Goal: Task Accomplishment & Management: Manage account settings

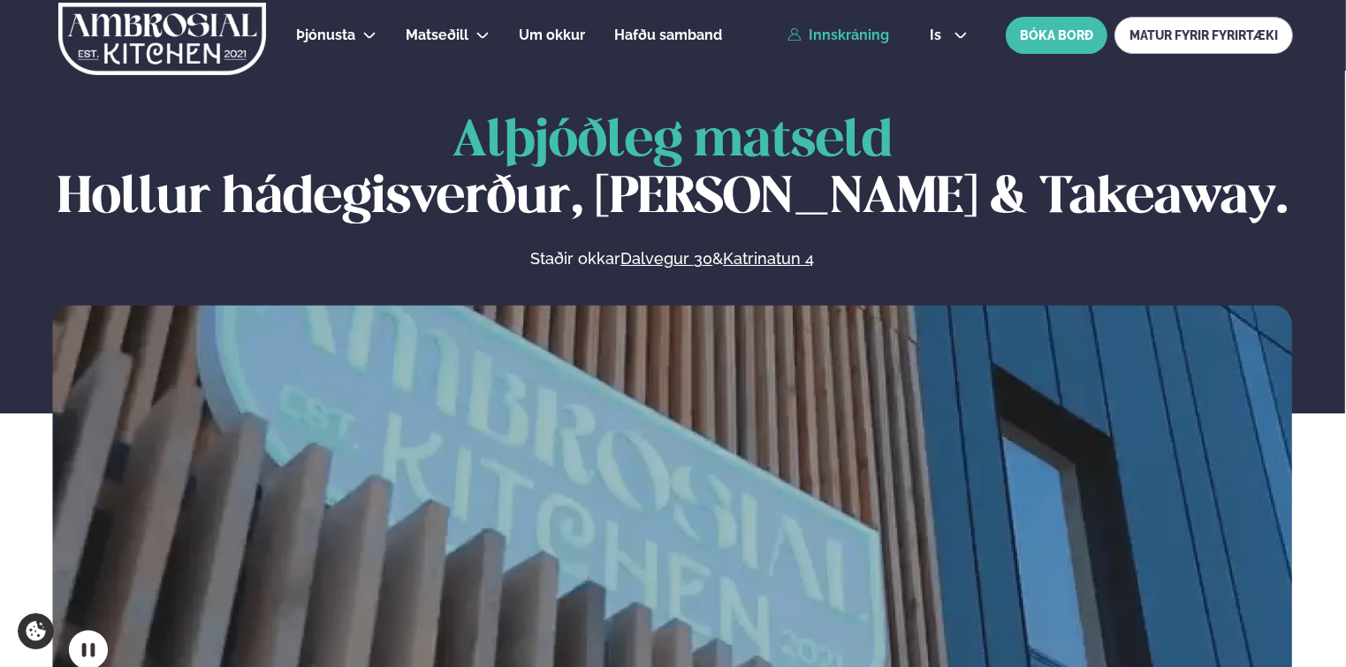
click at [822, 30] on link "Innskráning" at bounding box center [839, 35] width 102 height 16
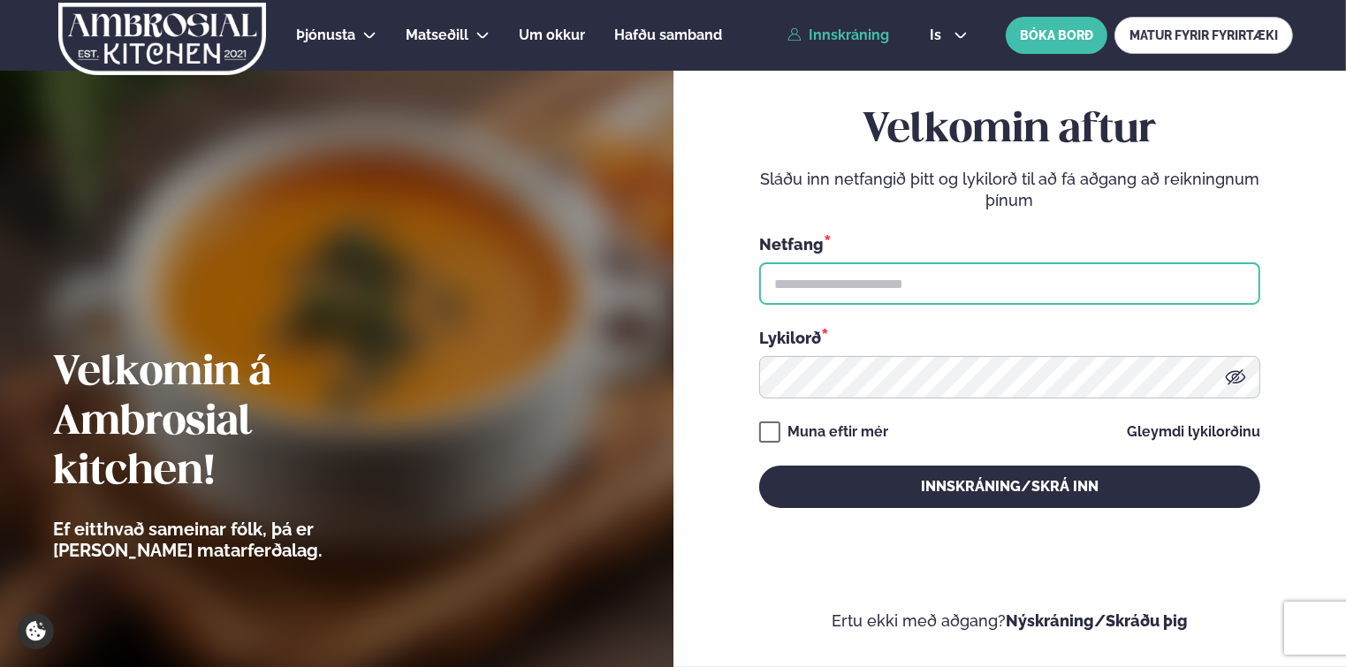
type input "**********"
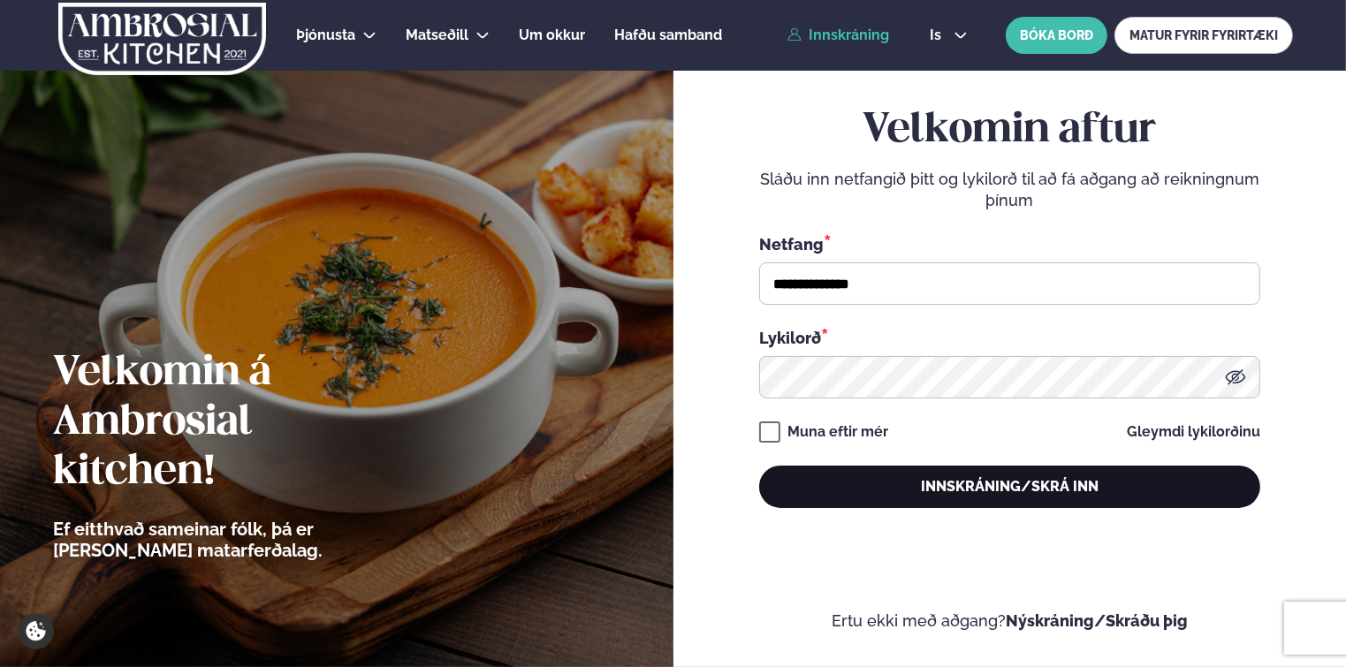
click at [856, 509] on div "**********" at bounding box center [1009, 307] width 501 height 579
click at [858, 503] on button "Innskráning/Skrá inn" at bounding box center [1009, 487] width 501 height 42
